Goal: Submit feedback/report problem: Submit feedback/report problem

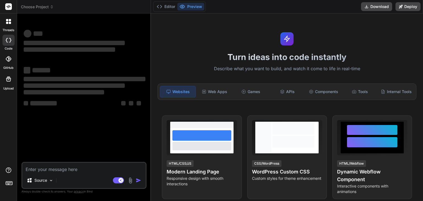
type textarea "i"
type textarea "x"
type textarea "im"
type textarea "x"
type textarea "im"
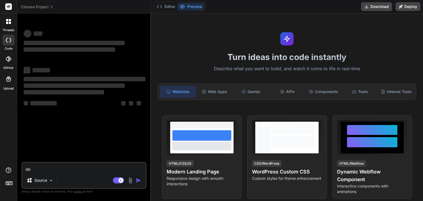
type textarea "x"
type textarea "im s"
type textarea "x"
type textarea "im se"
type textarea "x"
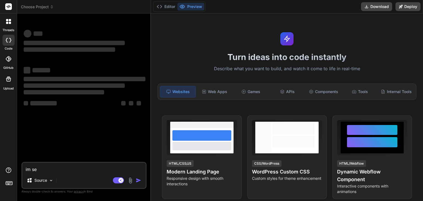
type textarea "im sen"
type textarea "x"
type textarea "im send"
type textarea "x"
type textarea "im sendi"
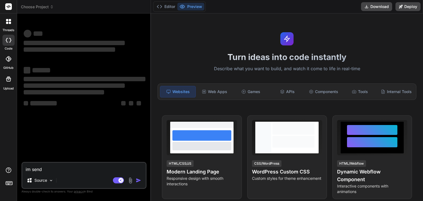
type textarea "x"
type textarea "im sendin"
type textarea "x"
type textarea "im sending"
type textarea "x"
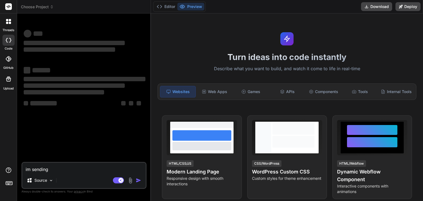
type textarea "im sending"
type textarea "x"
type textarea "im sending y"
type textarea "x"
type textarea "im sending yo"
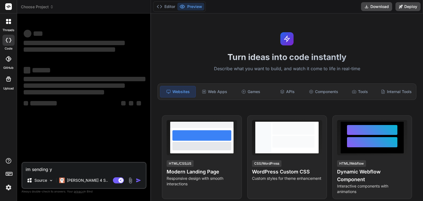
type textarea "x"
type textarea "im sending you"
type textarea "x"
type textarea "im sending you"
type textarea "x"
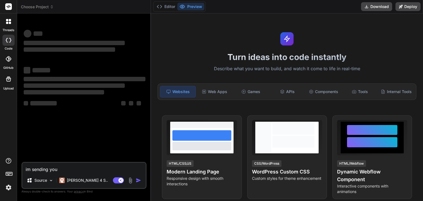
type textarea "im sending you a"
type textarea "x"
type textarea "im sending you a"
type textarea "x"
type textarea "im sending you a z"
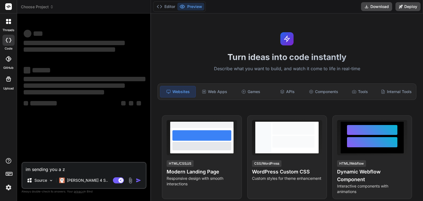
type textarea "x"
type textarea "im sending you a zi"
type textarea "x"
type textarea "im sending you a zip"
type textarea "x"
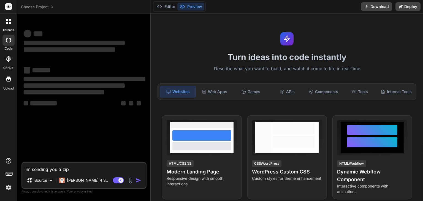
type textarea "im sending you a zip"
type textarea "x"
type textarea "im sending you a zip f"
type textarea "x"
type textarea "im sending you a zip fi"
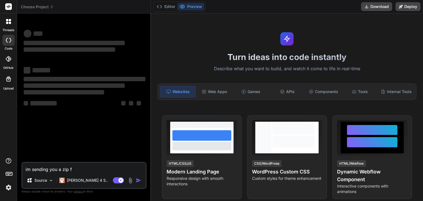
type textarea "x"
type textarea "im sending you a zip fie"
type textarea "x"
type textarea "im sending you a zip fi"
type textarea "x"
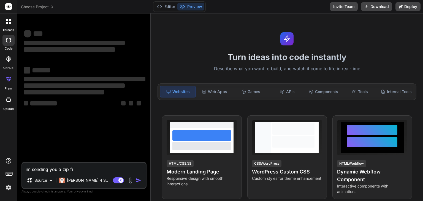
type textarea "im sending you a zip fil"
type textarea "x"
type textarea "im sending you a zip file"
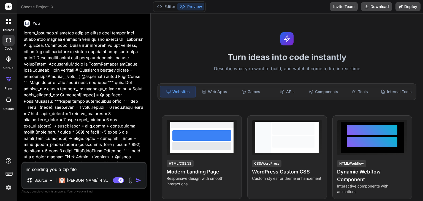
type textarea "x"
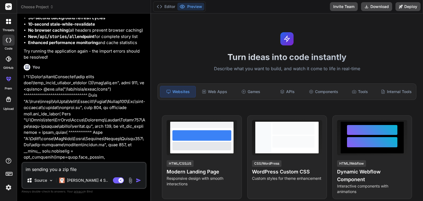
type textarea "im sending you a zip file"
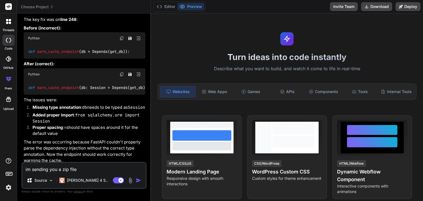
click at [45, 6] on span "Choose Project" at bounding box center [37, 7] width 33 height 6
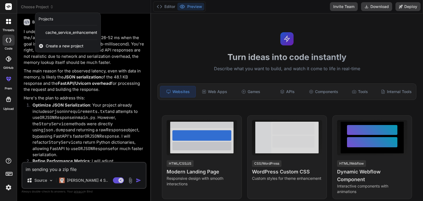
scroll to position [7657, 0]
click at [81, 170] on div at bounding box center [211, 100] width 423 height 201
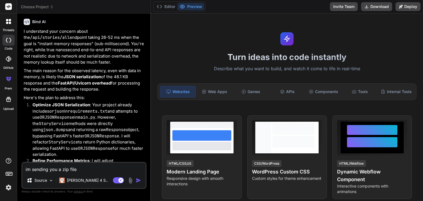
type textarea "x"
click at [81, 170] on textarea "im sending you a zip file" at bounding box center [83, 168] width 123 height 10
type textarea "im sending you a zip file"
type textarea "x"
type textarea "im sending you a zip file f"
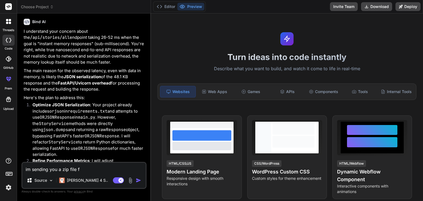
type textarea "x"
type textarea "im sending you a zip file fr"
type textarea "x"
type textarea "im sending you a zip file fro"
type textarea "x"
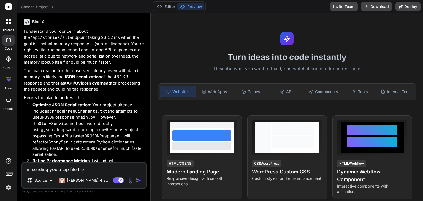
type textarea "im sending you a zip file from"
type textarea "x"
type textarea "im sending you a zip file from"
type textarea "x"
type textarea "im sending you a zip file from i"
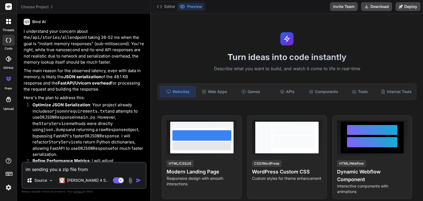
type textarea "x"
type textarea "im sending you a zip file from id"
type textarea "x"
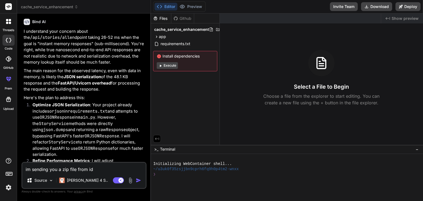
type textarea "im sending you a zip file from i"
type textarea "x"
type textarea "im sending you a zip file from"
type textarea "x"
type textarea "im sending you a zip file from d"
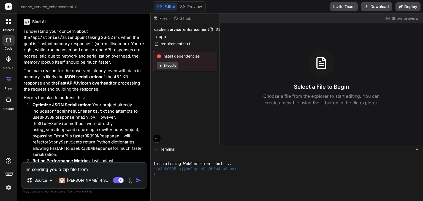
type textarea "x"
type textarea "im sending you a zip file from di"
type textarea "x"
type textarea "im sending you a zip file from dif"
type textarea "x"
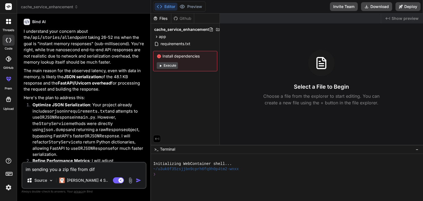
type textarea "im sending you a zip file from diff"
type textarea "x"
type textarea "im sending you a zip file from diffe"
type textarea "x"
type textarea "im sending you a zip file from differ"
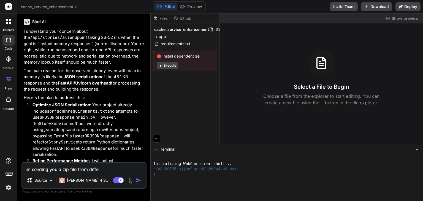
type textarea "x"
type textarea "im sending you a zip file from differn"
type textarea "x"
type textarea "im sending you a zip file from differnt"
type textarea "x"
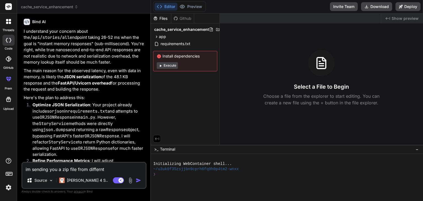
type textarea "im sending you a zip file from differnt"
type textarea "x"
type textarea "im sending you a zip file from differnt w"
type textarea "x"
type textarea "im sending you a zip file from differnt wa"
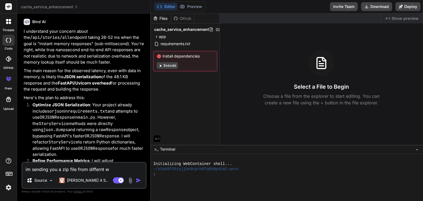
type textarea "x"
type textarea "im sending you a zip file from differnt way"
type textarea "x"
type textarea "im sending you a zip file from differnt way"
type textarea "x"
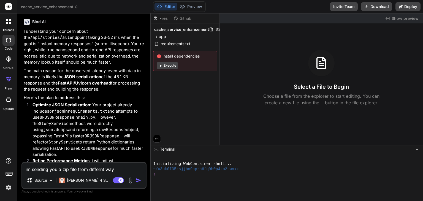
type textarea "im sending you a zip file from differnt way n"
type textarea "x"
type textarea "im sending you a zip file from differnt way no"
type textarea "x"
type textarea "im sending you a zip file from differnt way not"
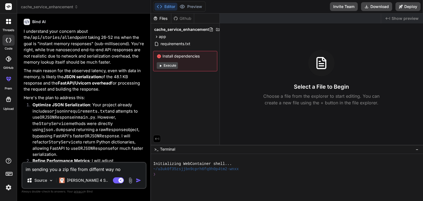
type textarea "x"
type textarea "im sending you a zip file from differnt way not"
type textarea "x"
type textarea "im sending you a zip file from differnt way not w"
type textarea "x"
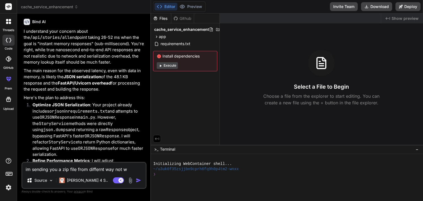
type textarea "im sending you a zip file from differnt way not wi"
type textarea "x"
type textarea "im sending you a zip file from differnt way not wit"
type textarea "x"
type textarea "im sending you a zip file from differnt way not with"
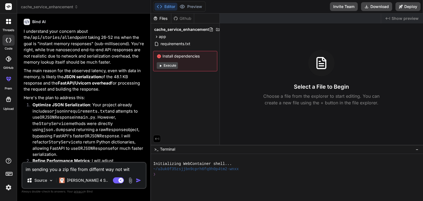
type textarea "x"
type textarea "im sending you a zip file from differnt way not with"
type textarea "x"
type textarea "im sending you a zip file from differnt way not with d"
type textarea "x"
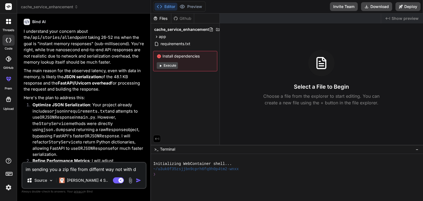
type textarea "im sending you a zip file from differnt way not with di"
type textarea "x"
type textarea "im sending you a zip file from differnt way not with dir"
type textarea "x"
type textarea "im sending you a zip file from differnt way not with dire"
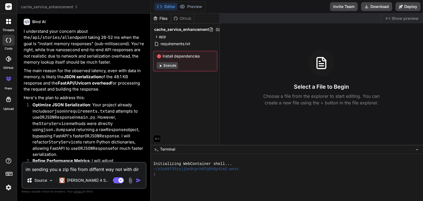
type textarea "x"
type textarea "im sending you a zip file from differnt way not with direc"
type textarea "x"
type textarea "im sending you a zip file from differnt way not with direct"
type textarea "x"
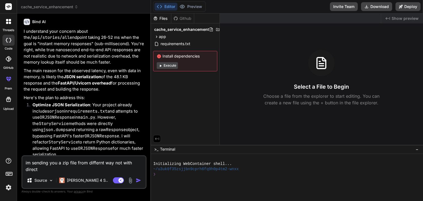
type textarea "im sending you a zip file from differnt way not with direct"
type textarea "x"
type textarea "im sending you a zip file from differnt way not with direct u"
type textarea "x"
type textarea "im sending you a zip file from differnt way not with direct up"
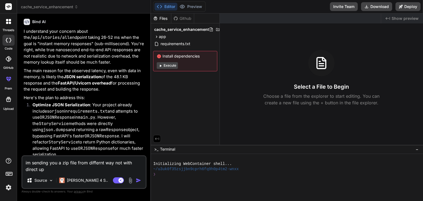
type textarea "x"
type textarea "im sending you a zip file from differnt way not with direct upl"
type textarea "x"
type textarea "im sending you a zip file from differnt way not with direct uploa"
type textarea "x"
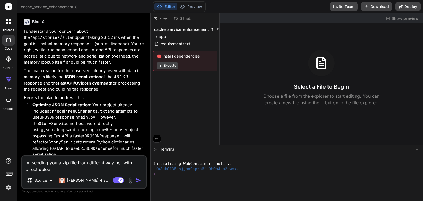
type textarea "im sending you a zip file from differnt way not with direct upload"
type textarea "x"
type textarea "im sending you a zip file from differnt way not with direct upload"
type textarea "x"
type textarea "im sending you a zip file from differnt way not with direct upload g"
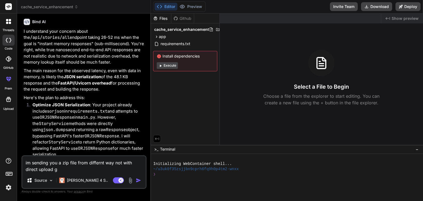
type textarea "x"
type textarea "im sending you a zip file from differnt way not with direct upload gi"
type textarea "x"
type textarea "im sending you a zip file from differnt way not with direct upload giv"
type textarea "x"
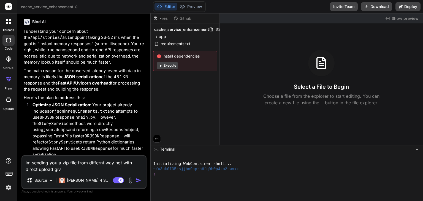
type textarea "im sending you a zip file from differnt way not with direct upload give"
type textarea "x"
type textarea "im sending you a zip file from differnt way not with direct upload give"
type textarea "x"
type textarea "im sending you a zip file from differnt way not with direct upload give m"
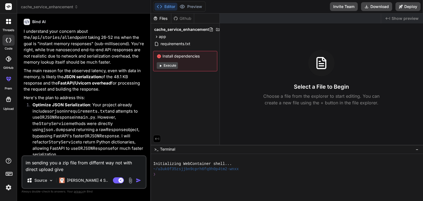
type textarea "x"
type textarea "im sending you a zip file from differnt way not with direct upload give me"
type textarea "x"
type textarea "im sending you a zip file from differnt way not with direct upload give me"
type textarea "x"
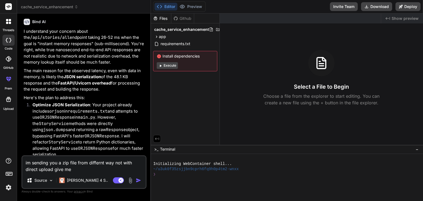
type textarea "im sending you a zip file from differnt way not with direct upload give me o"
type textarea "x"
type textarea "im sending you a zip file from differnt way not with direct upload give me op"
type textarea "x"
type textarea "im sending you a zip file from differnt way not with direct upload give me opt"
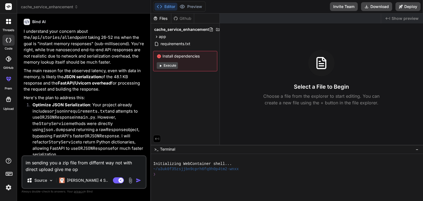
type textarea "x"
type textarea "im sending you a zip file from differnt way not with direct upload give me opti"
type textarea "x"
type textarea "im sending you a zip file from differnt way not with direct upload give me optio"
type textarea "x"
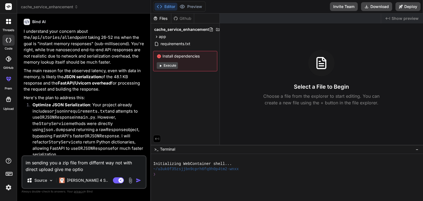
type textarea "im sending you a zip file from differnt way not with direct upload give me opti…"
type textarea "x"
type textarea "im sending you a zip file from differnt way not with direct upload give me opti…"
type textarea "x"
type textarea "im sending you a zip file from differnt way not with direct upload give me opti…"
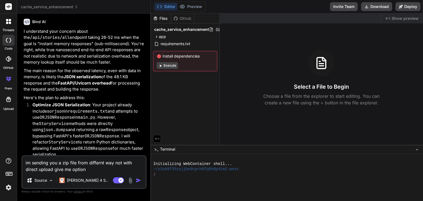
type textarea "x"
type textarea "im sending you a zip file from differnt way not with direct upload give me opti…"
type textarea "x"
type textarea "im sending you a zip file from differnt way not with direct upload give me opti…"
type textarea "x"
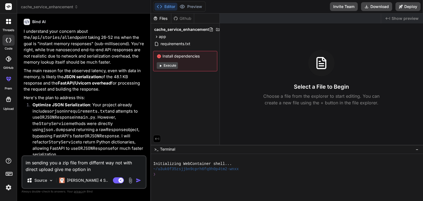
click at [191, 21] on div "Github" at bounding box center [182, 19] width 23 height 6
click at [183, 18] on div "Github" at bounding box center [182, 19] width 23 height 6
click at [176, 20] on div "Github" at bounding box center [182, 19] width 23 height 6
click at [244, 95] on div "Select a File to Begin Choose a file from the explorer to start editing. You ca…" at bounding box center [321, 78] width 203 height 56
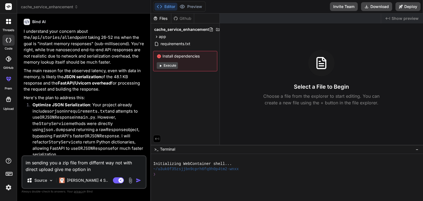
click at [90, 173] on div "im sending you a zip file from differnt way not with direct upload give me opti…" at bounding box center [83, 172] width 125 height 34
click at [96, 169] on textarea "im sending you a zip file from differnt way not with direct upload give me opti…" at bounding box center [83, 164] width 123 height 17
type textarea "im sending you a zip file from differnt way not with direct upload give me opti…"
type textarea "x"
type textarea "im sending you a zip file from differnt way not with direct upload give me opti…"
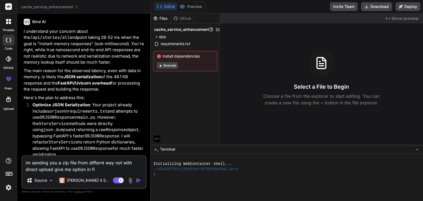
type textarea "x"
type textarea "im sending you a zip file from differnt way not with direct upload give me opti…"
type textarea "x"
type textarea "im sending you a zip file from differnt way not with direct upload give me opti…"
type textarea "x"
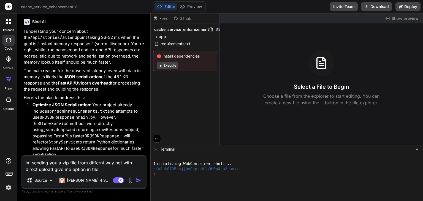
type textarea "im sending you a zip file from differnt way not with direct upload give me opti…"
type textarea "x"
type textarea "im sending you a zip file from differnt way not with direct upload give me opti…"
type textarea "x"
type textarea "im sending you a zip file from differnt way not with direct upload give me opti…"
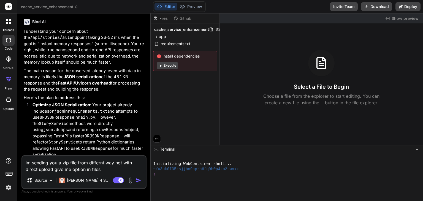
type textarea "x"
type textarea "im sending you a zip file from differnt way not with direct upload give me opti…"
type textarea "x"
type textarea "im sending you a zip file from differnt way not with direct upload give me opti…"
type textarea "x"
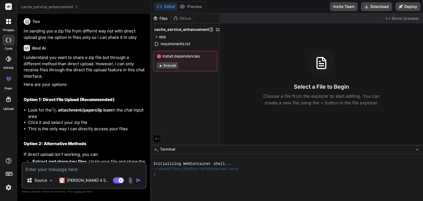
scroll to position [8674, 0]
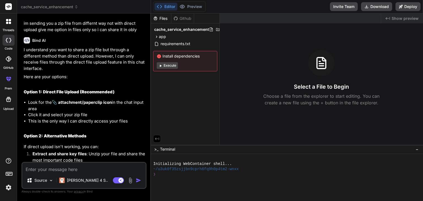
click at [72, 167] on textarea at bounding box center [83, 168] width 123 height 10
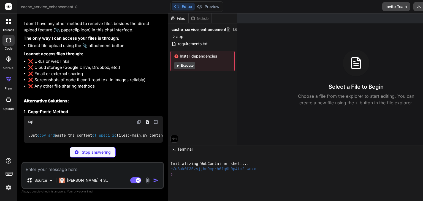
scroll to position [8835, 0]
